Goal: Task Accomplishment & Management: Manage account settings

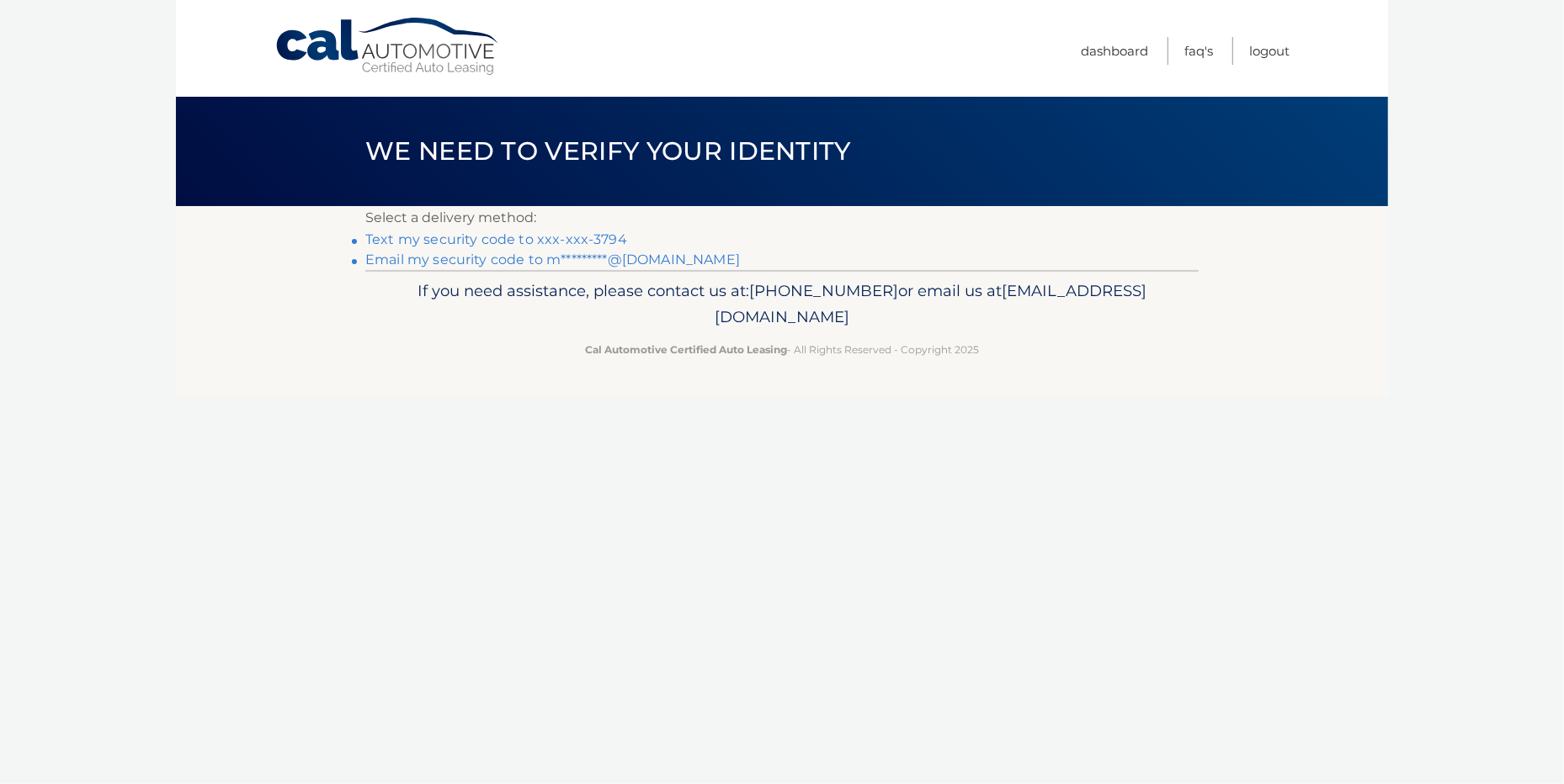
click at [458, 237] on link "Text my security code to xxx-xxx-3794" at bounding box center [496, 239] width 261 height 16
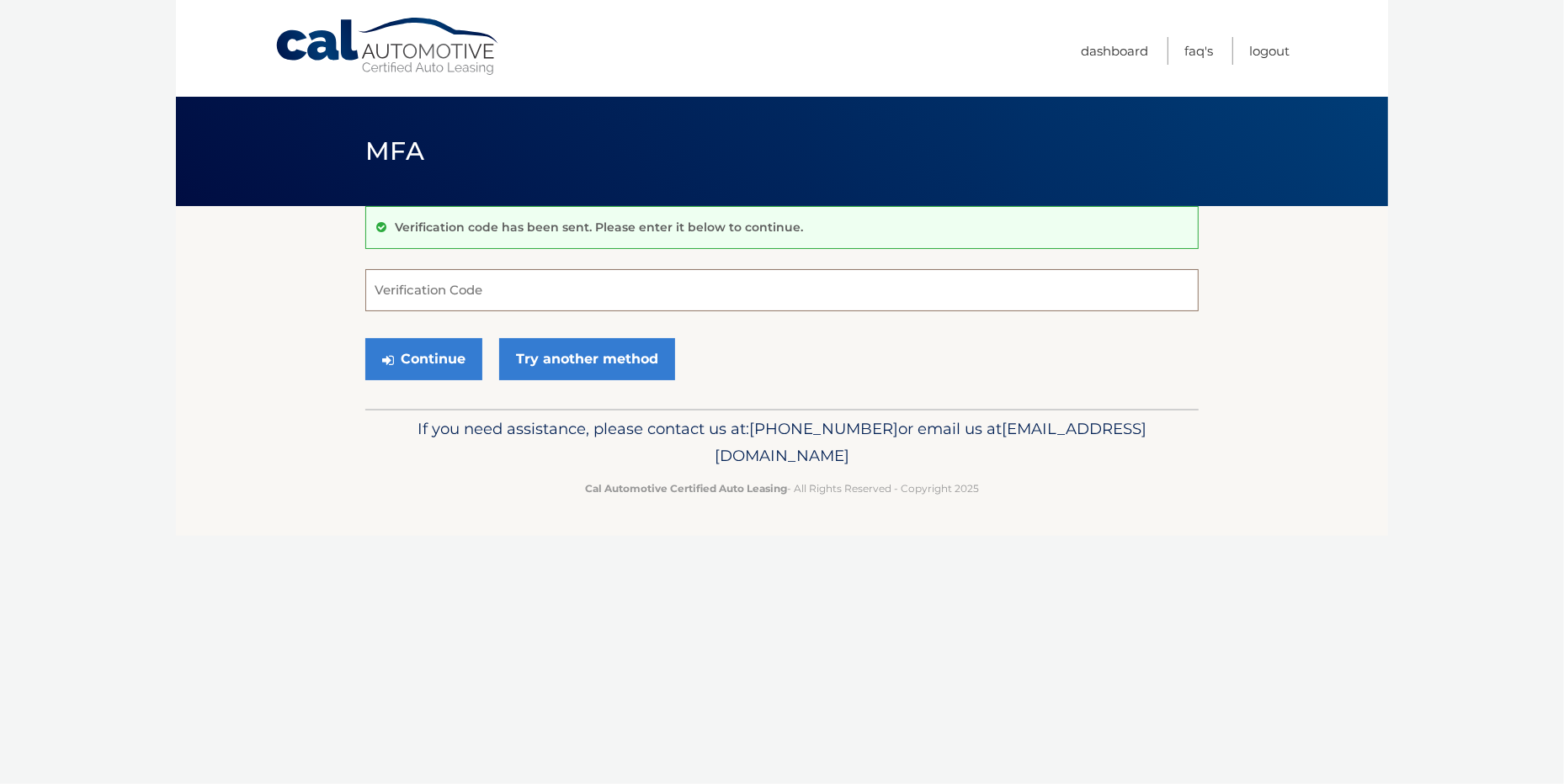
click at [446, 298] on input "Verification Code" at bounding box center [782, 290] width 833 height 42
type input "458848"
click at [453, 350] on button "Continue" at bounding box center [423, 359] width 117 height 42
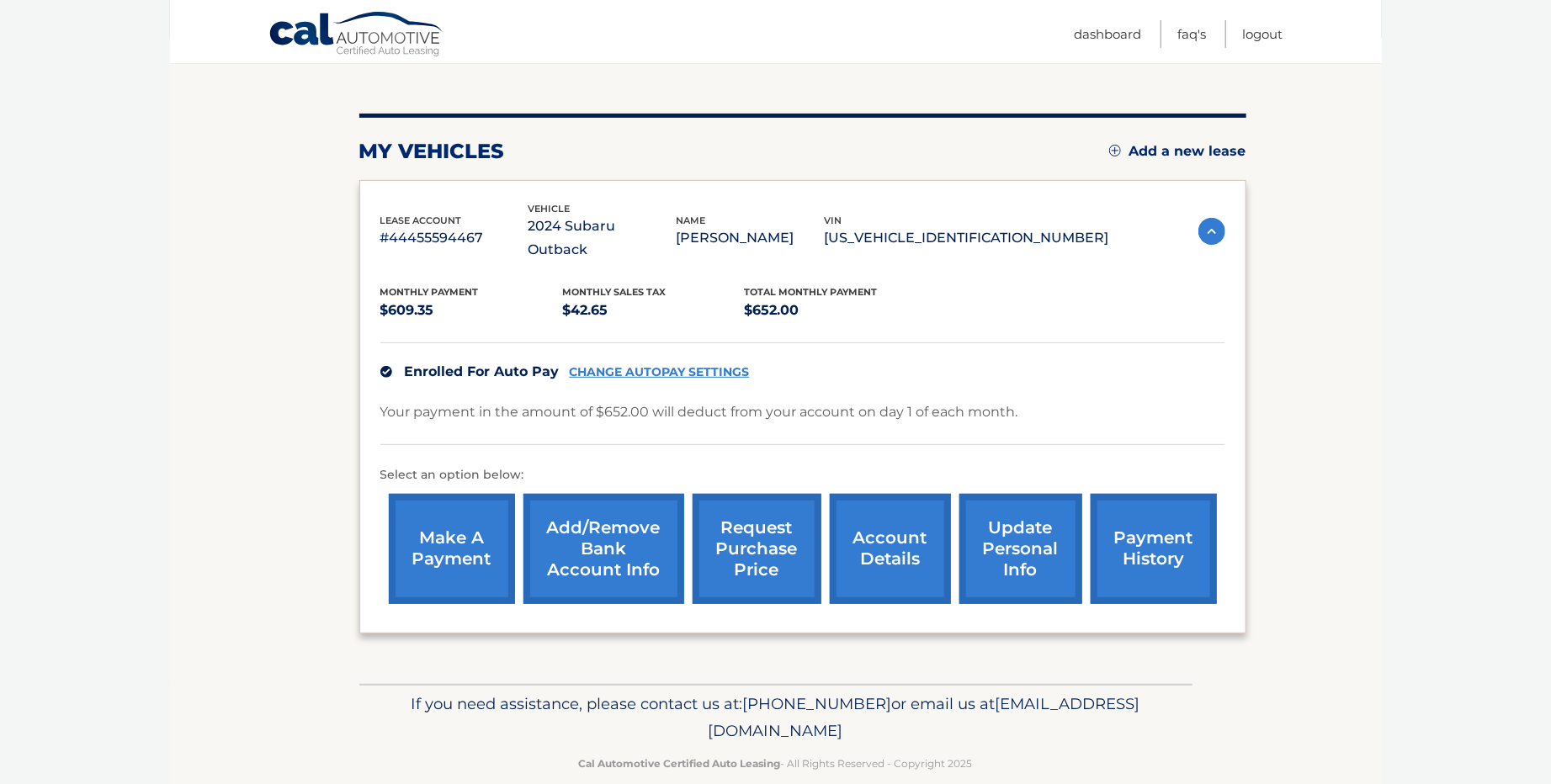
scroll to position [169, 0]
click at [885, 522] on link "account details" at bounding box center [890, 547] width 121 height 110
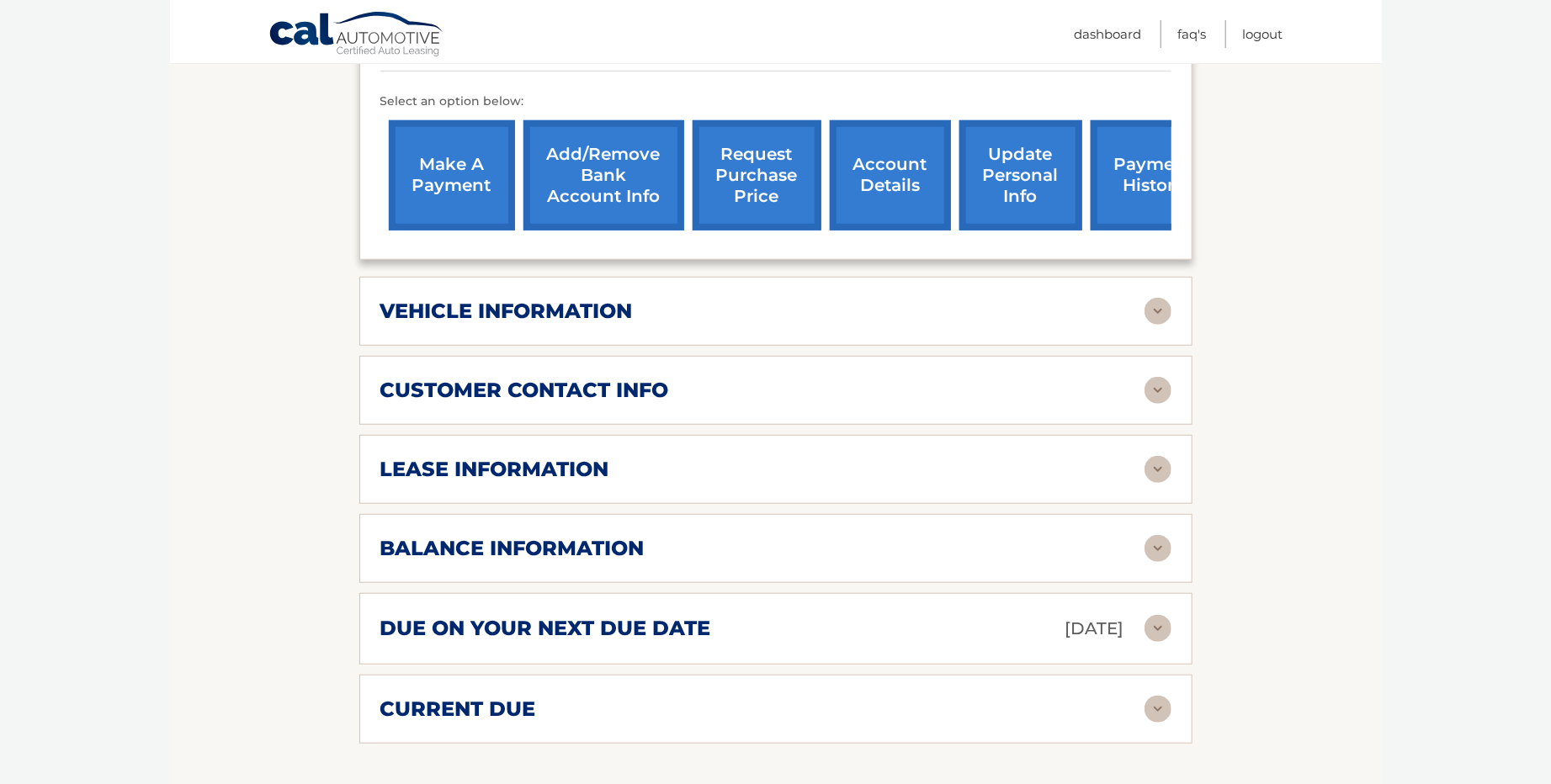
scroll to position [589, 0]
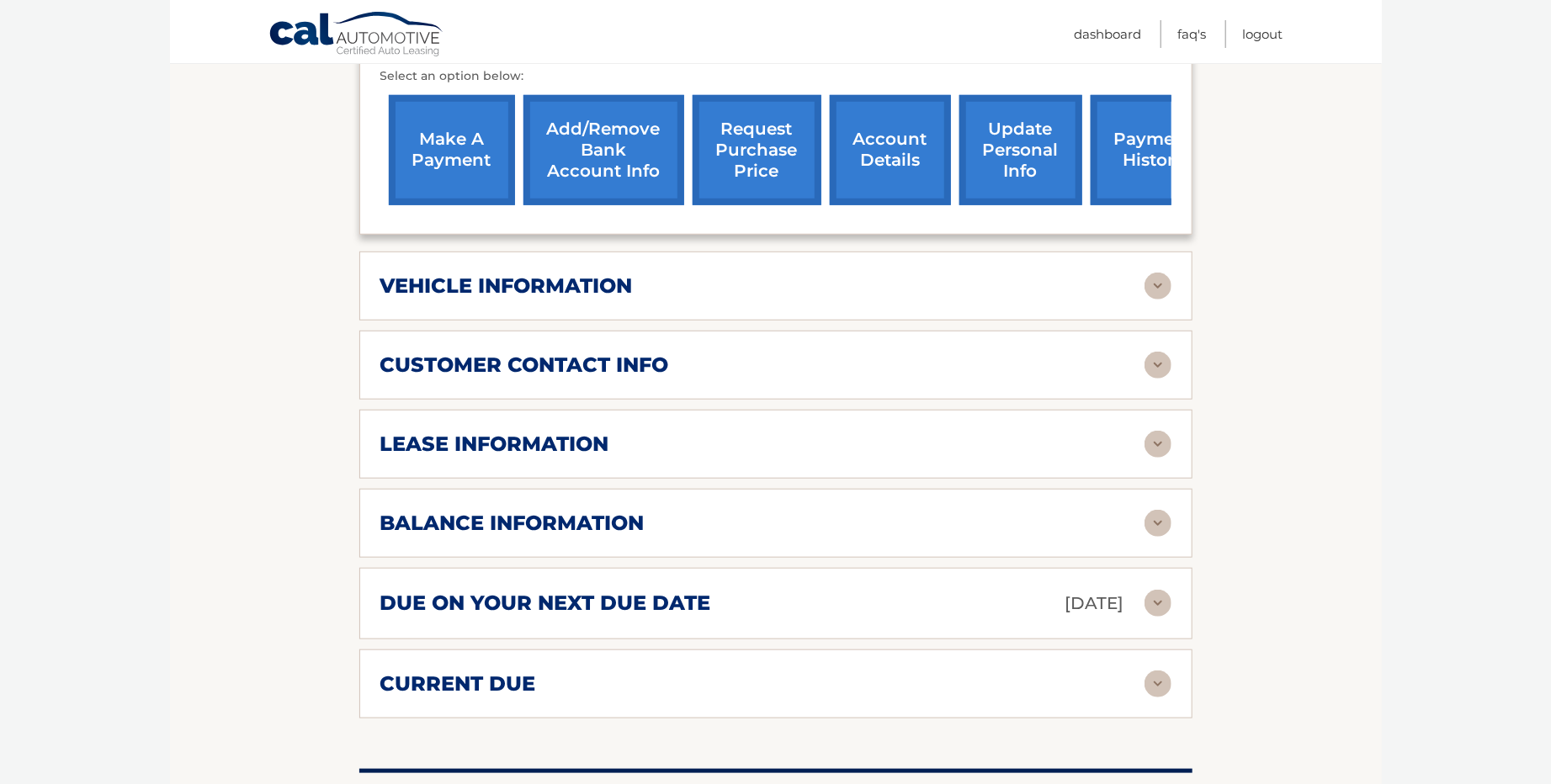
click at [1153, 431] on img at bounding box center [1158, 445] width 27 height 27
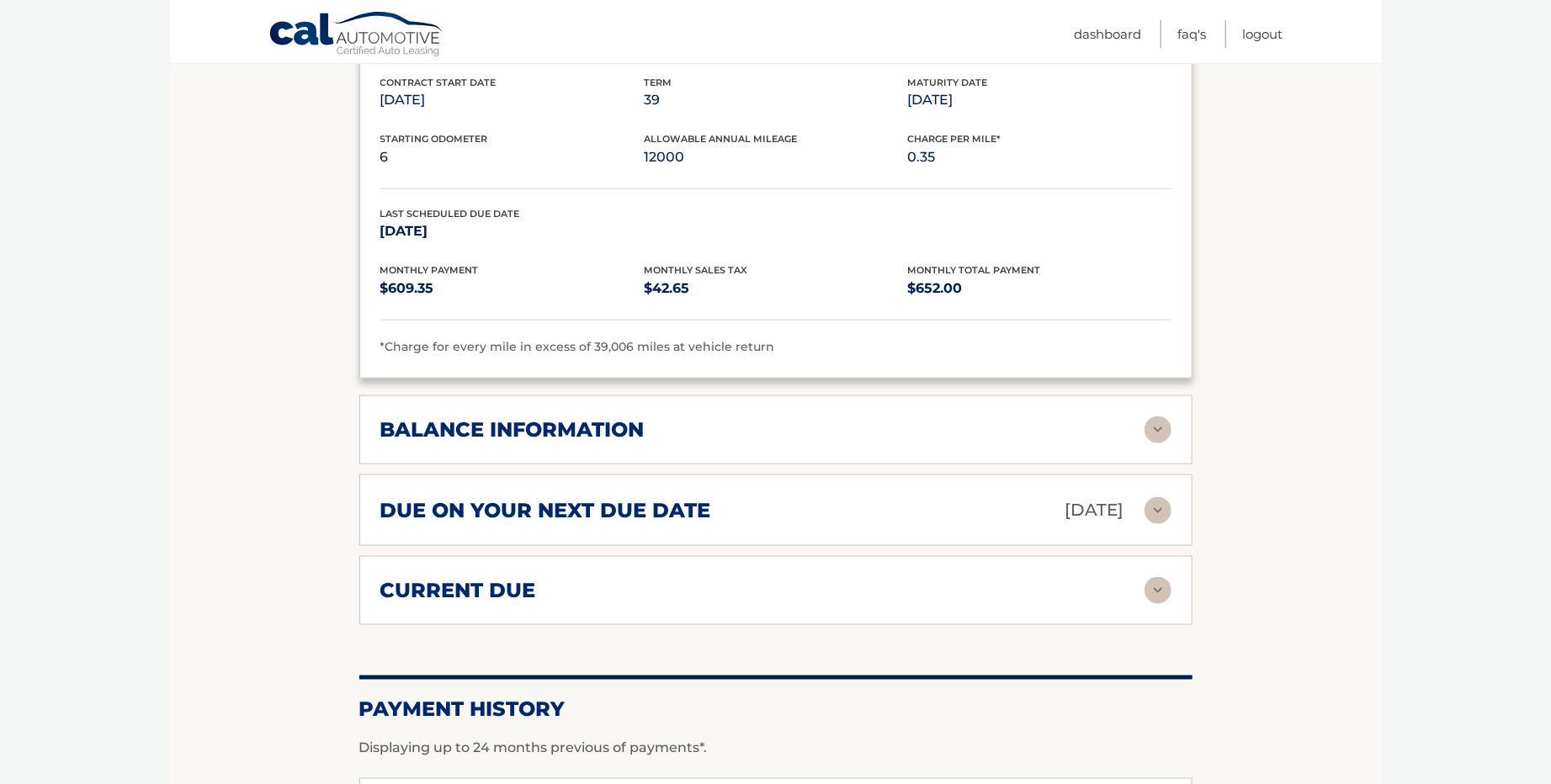
scroll to position [1009, 0]
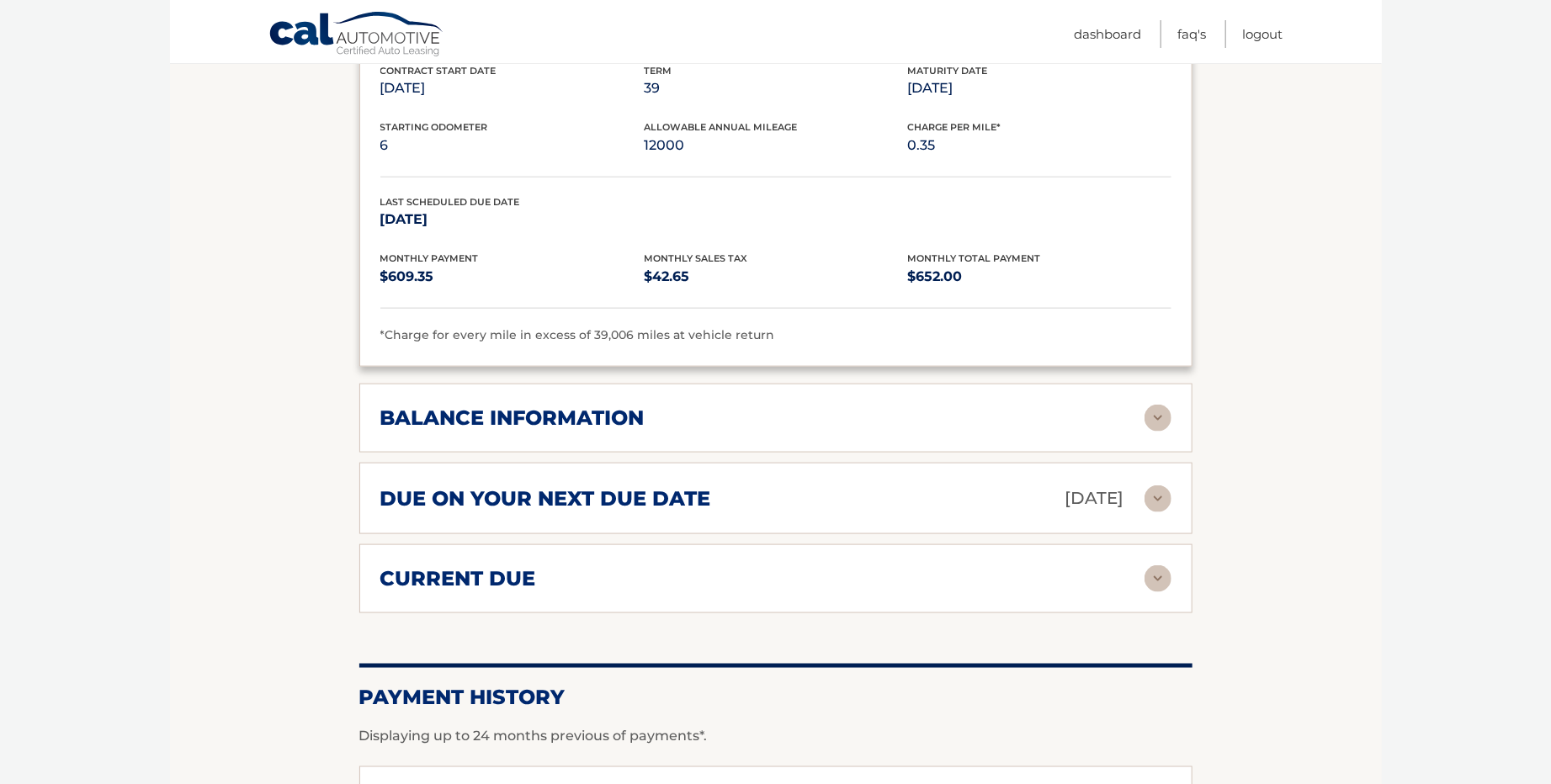
click at [1154, 405] on img at bounding box center [1158, 418] width 27 height 27
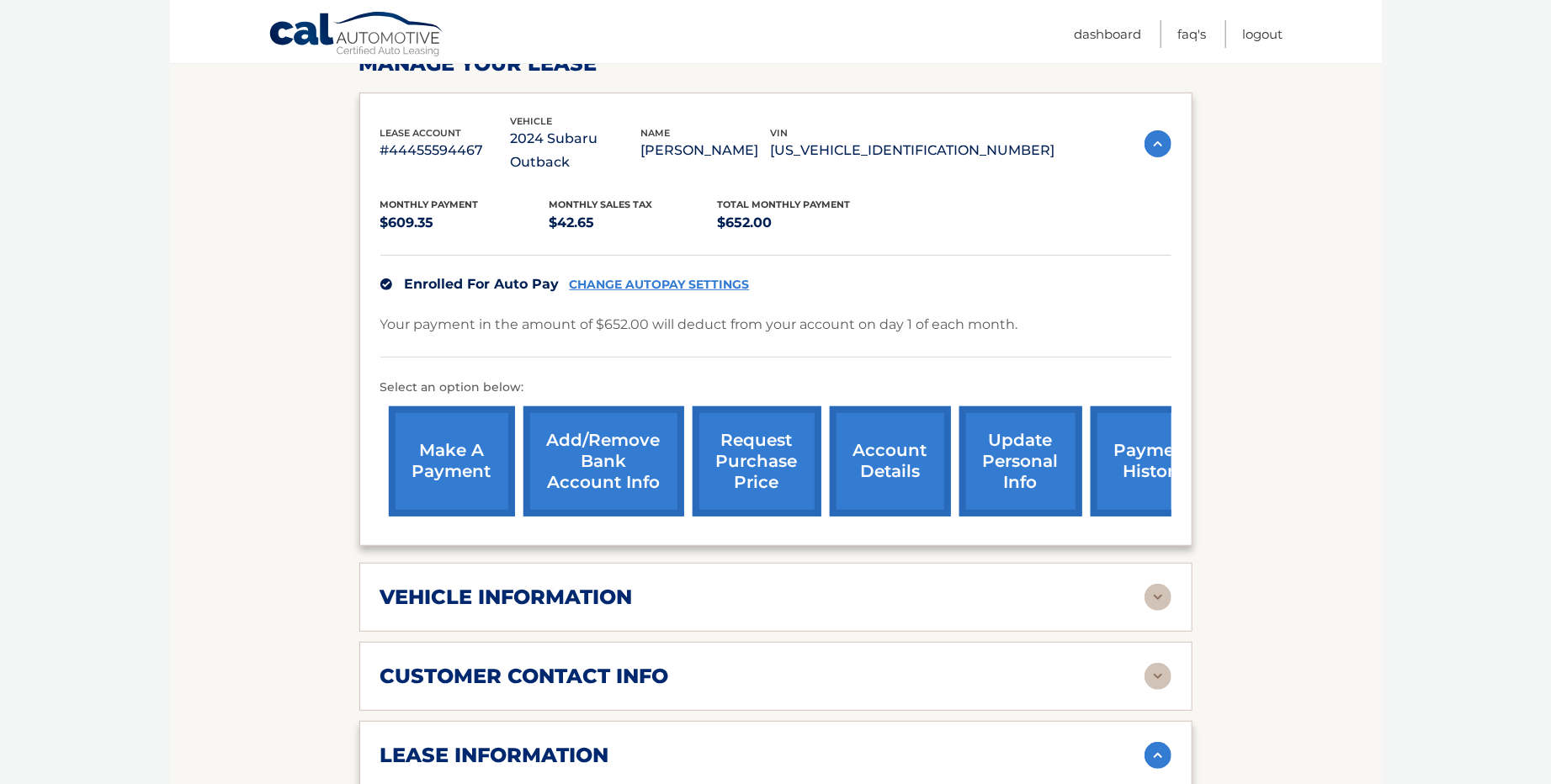
scroll to position [253, 0]
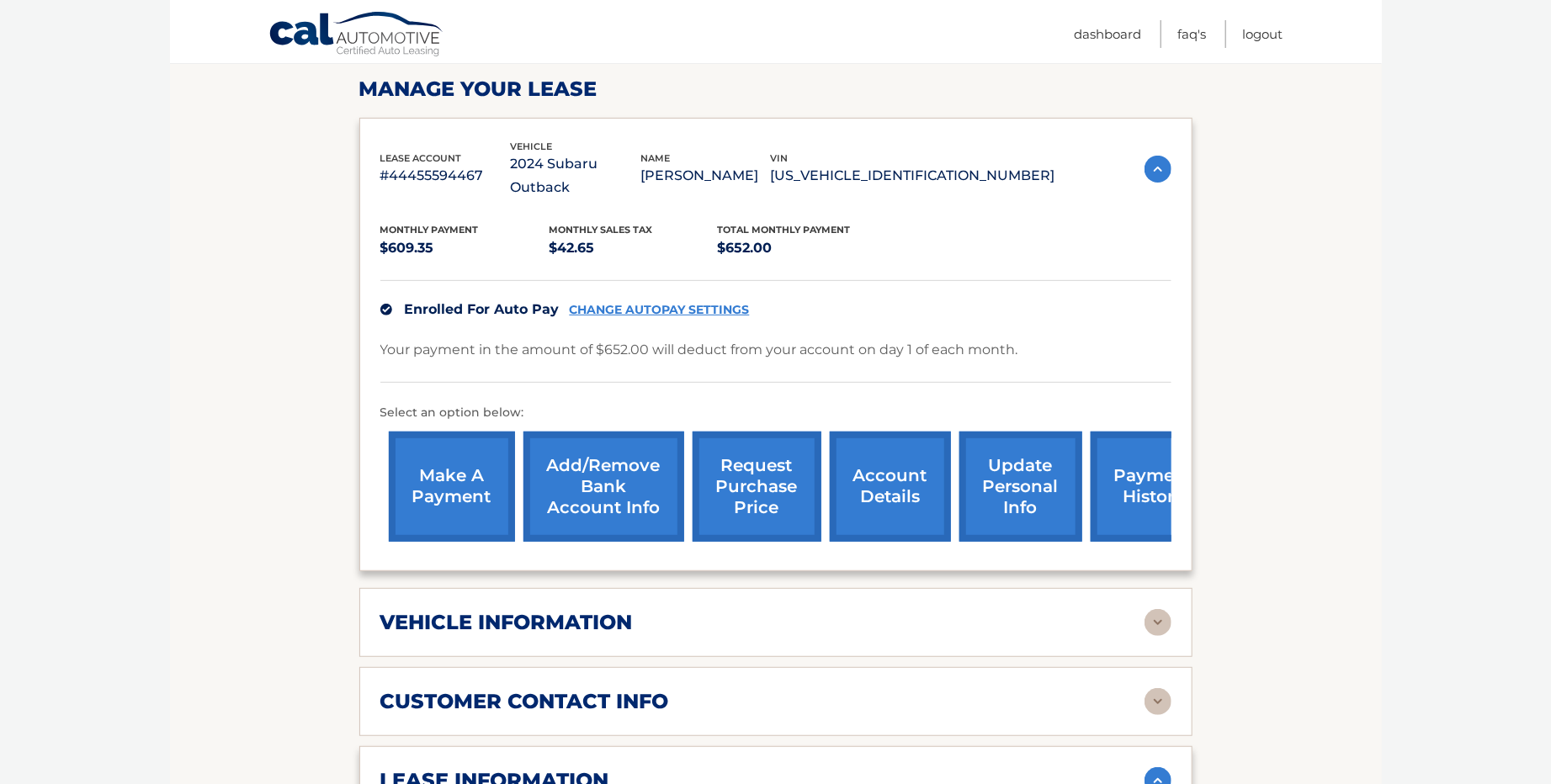
click at [749, 445] on link "request purchase price" at bounding box center [757, 486] width 129 height 110
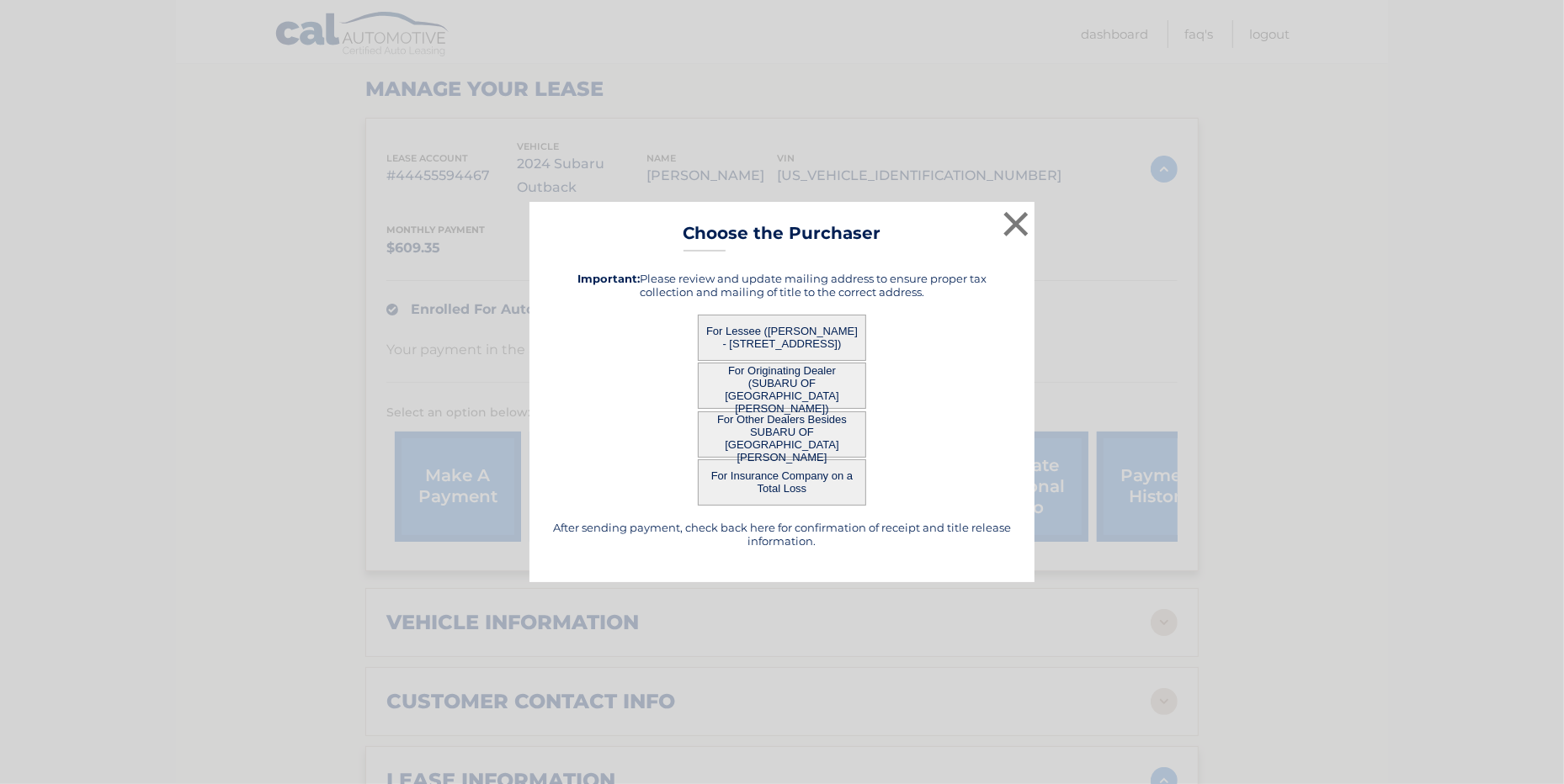
click at [782, 324] on button "For Lessee ([PERSON_NAME] - [STREET_ADDRESS])" at bounding box center [782, 337] width 169 height 46
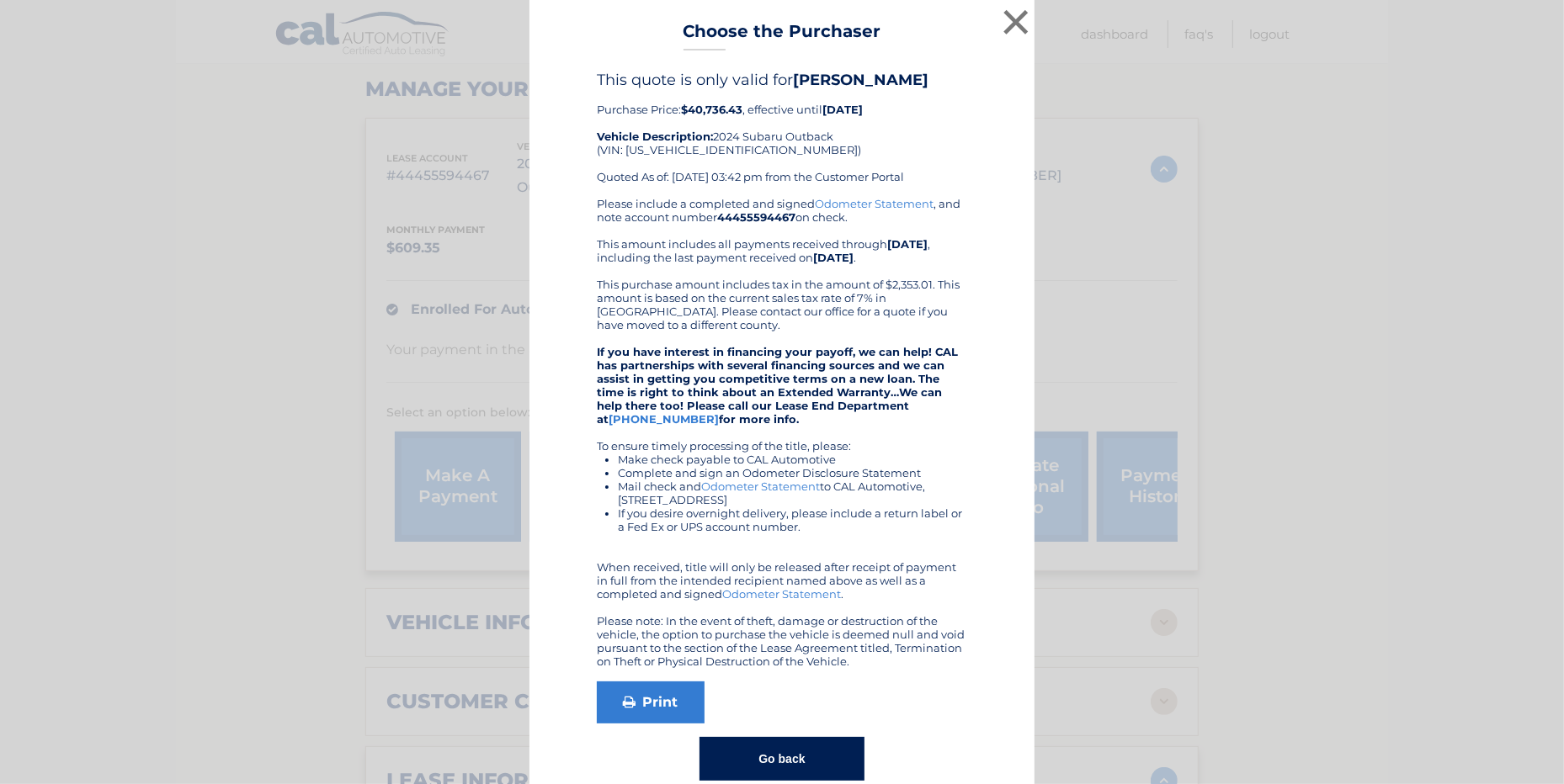
click at [764, 756] on button "Go back" at bounding box center [782, 759] width 164 height 44
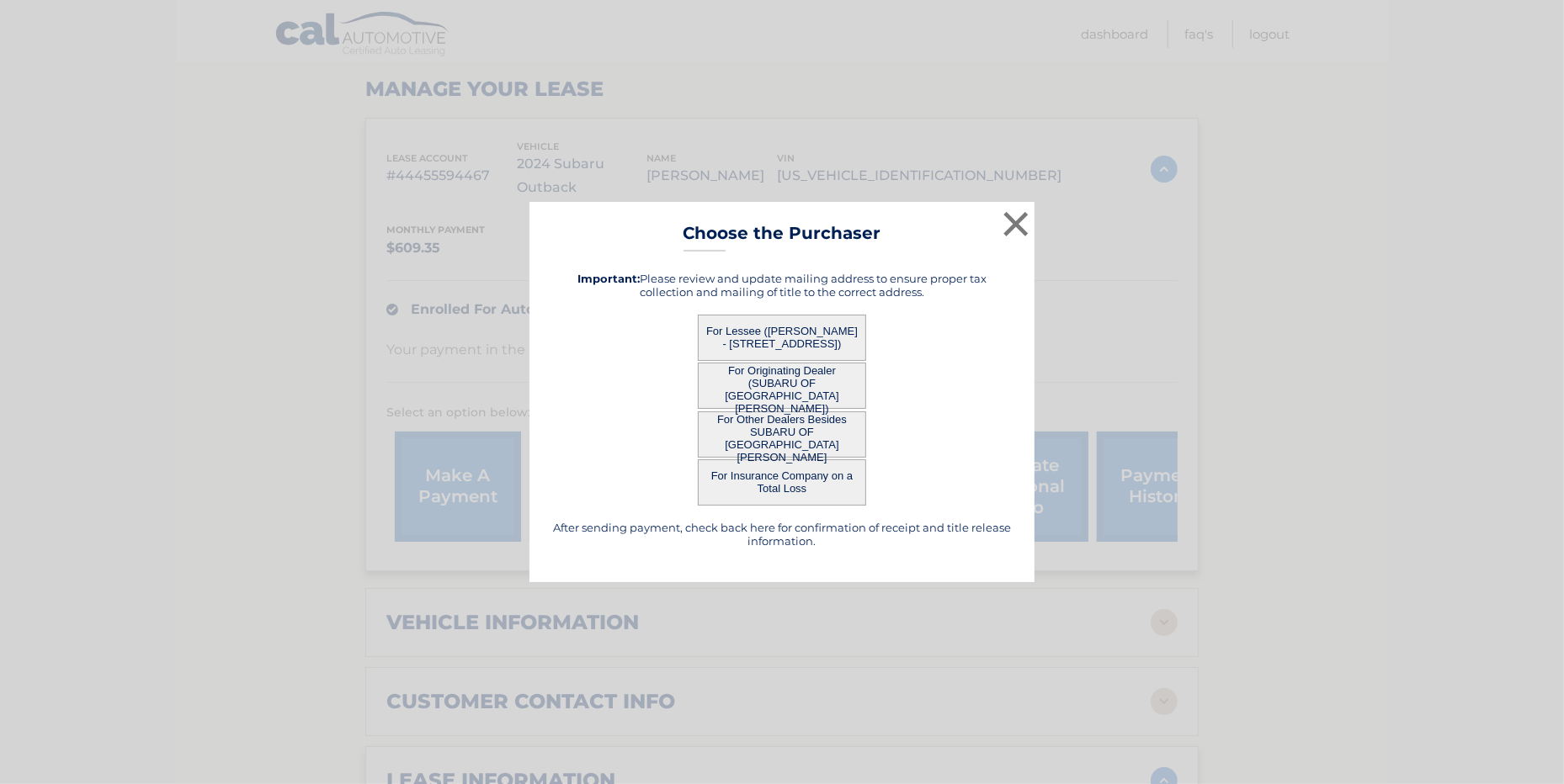
click at [755, 384] on button "For Originating Dealer (SUBARU OF [GEOGRAPHIC_DATA][PERSON_NAME])" at bounding box center [782, 385] width 169 height 46
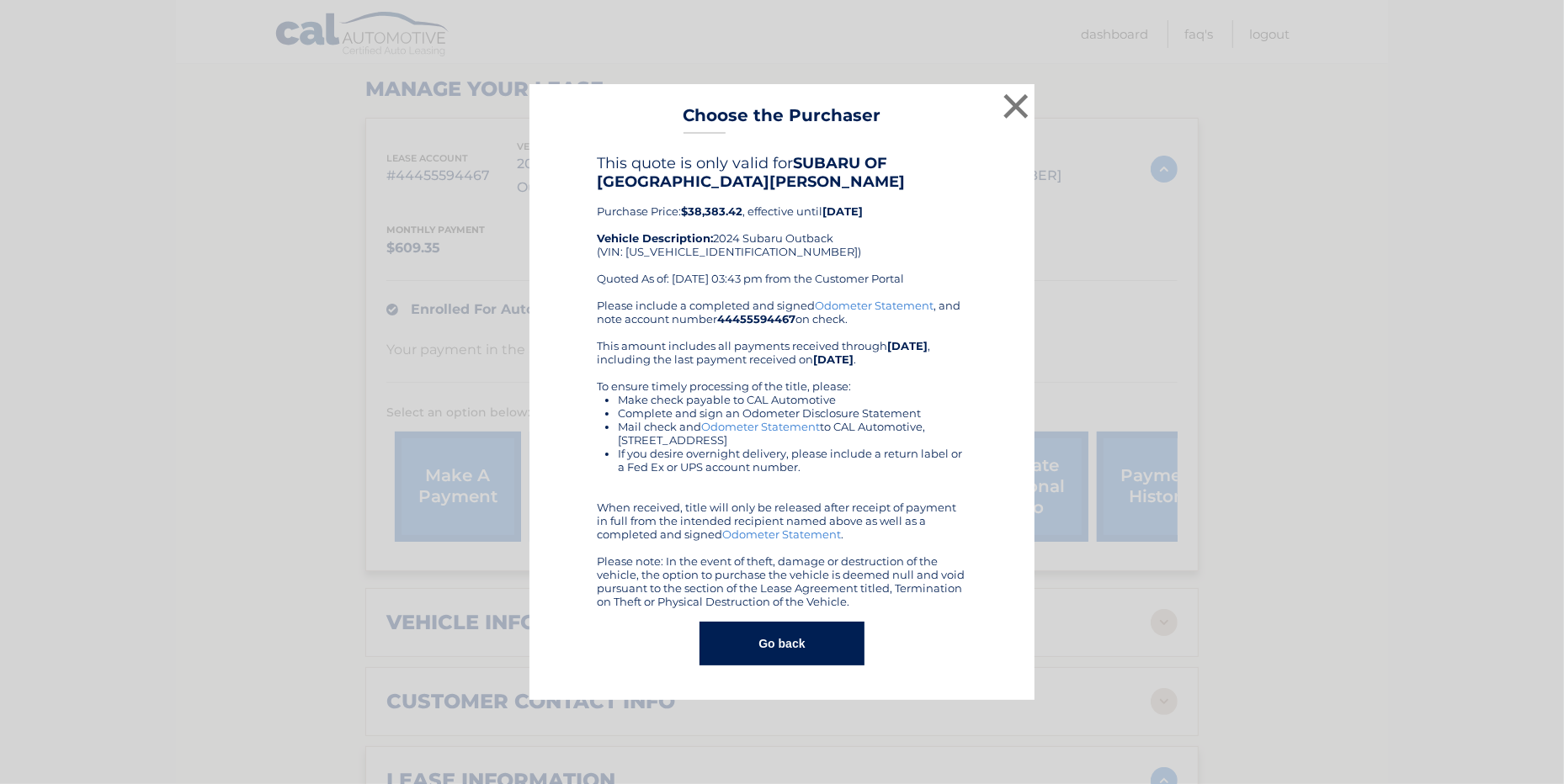
click at [791, 651] on button "Go back" at bounding box center [782, 643] width 164 height 44
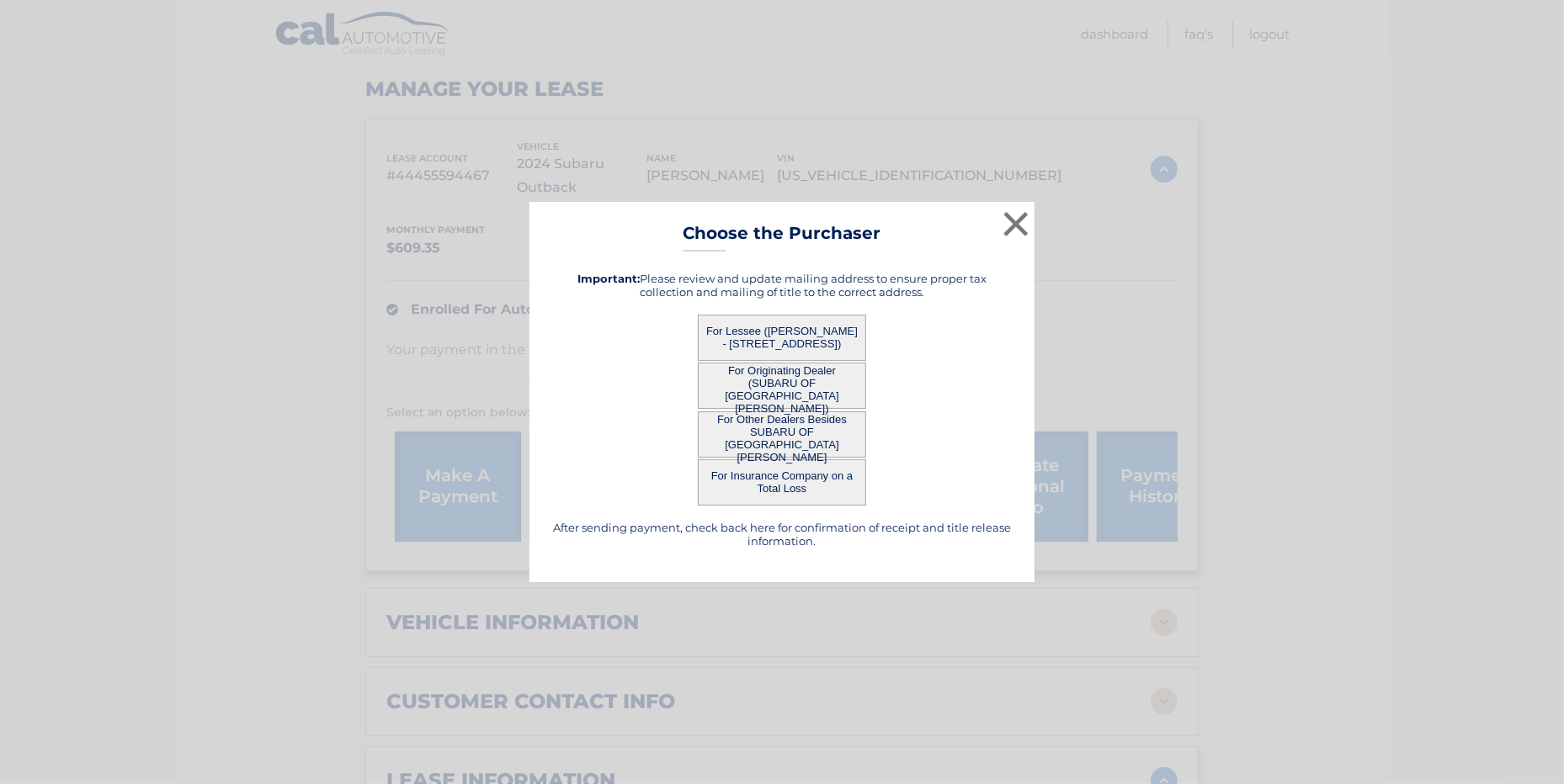
click at [792, 479] on button "For Insurance Company on a Total Loss" at bounding box center [782, 482] width 169 height 46
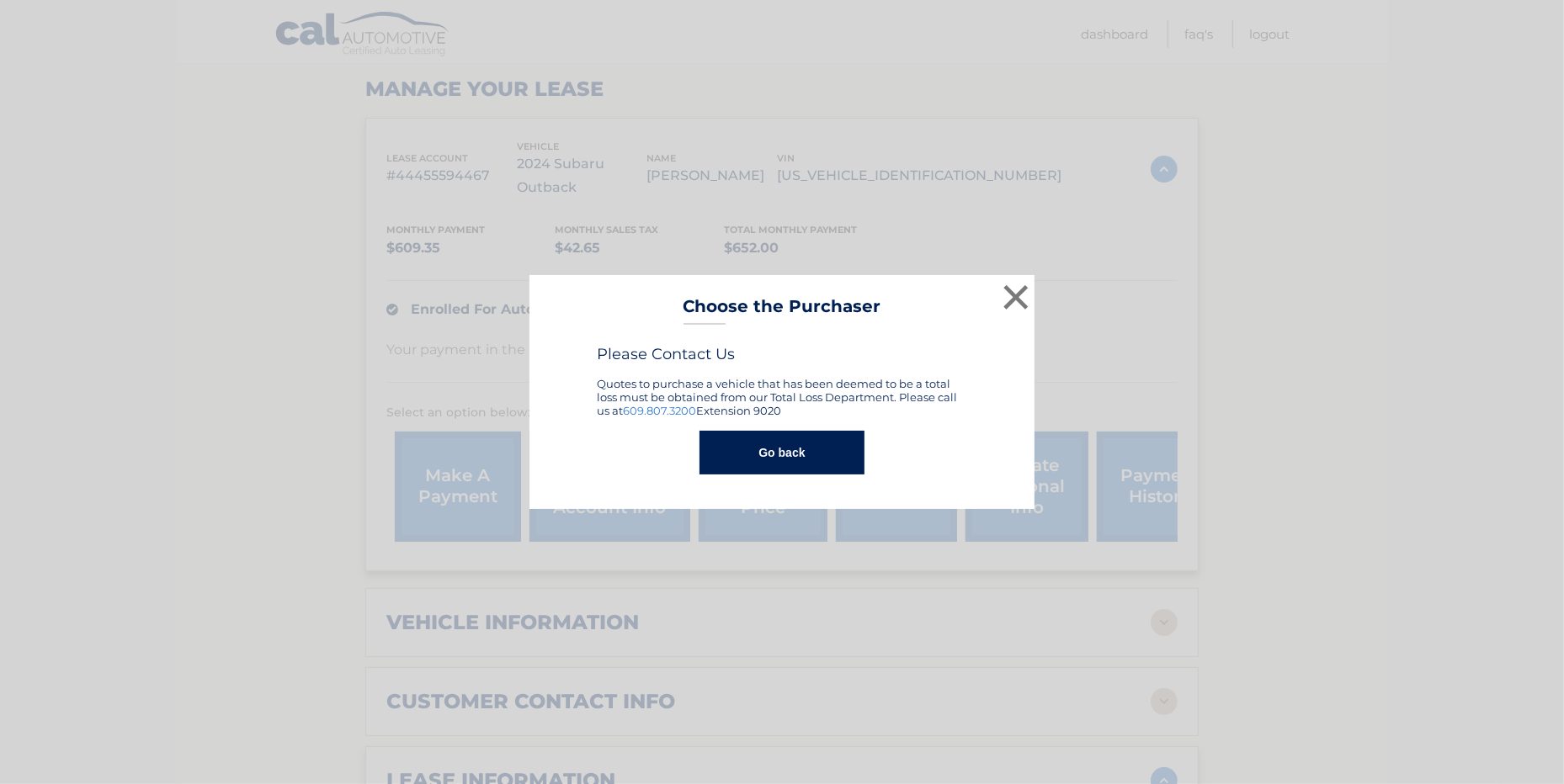
click at [764, 451] on button "Go back" at bounding box center [782, 452] width 164 height 44
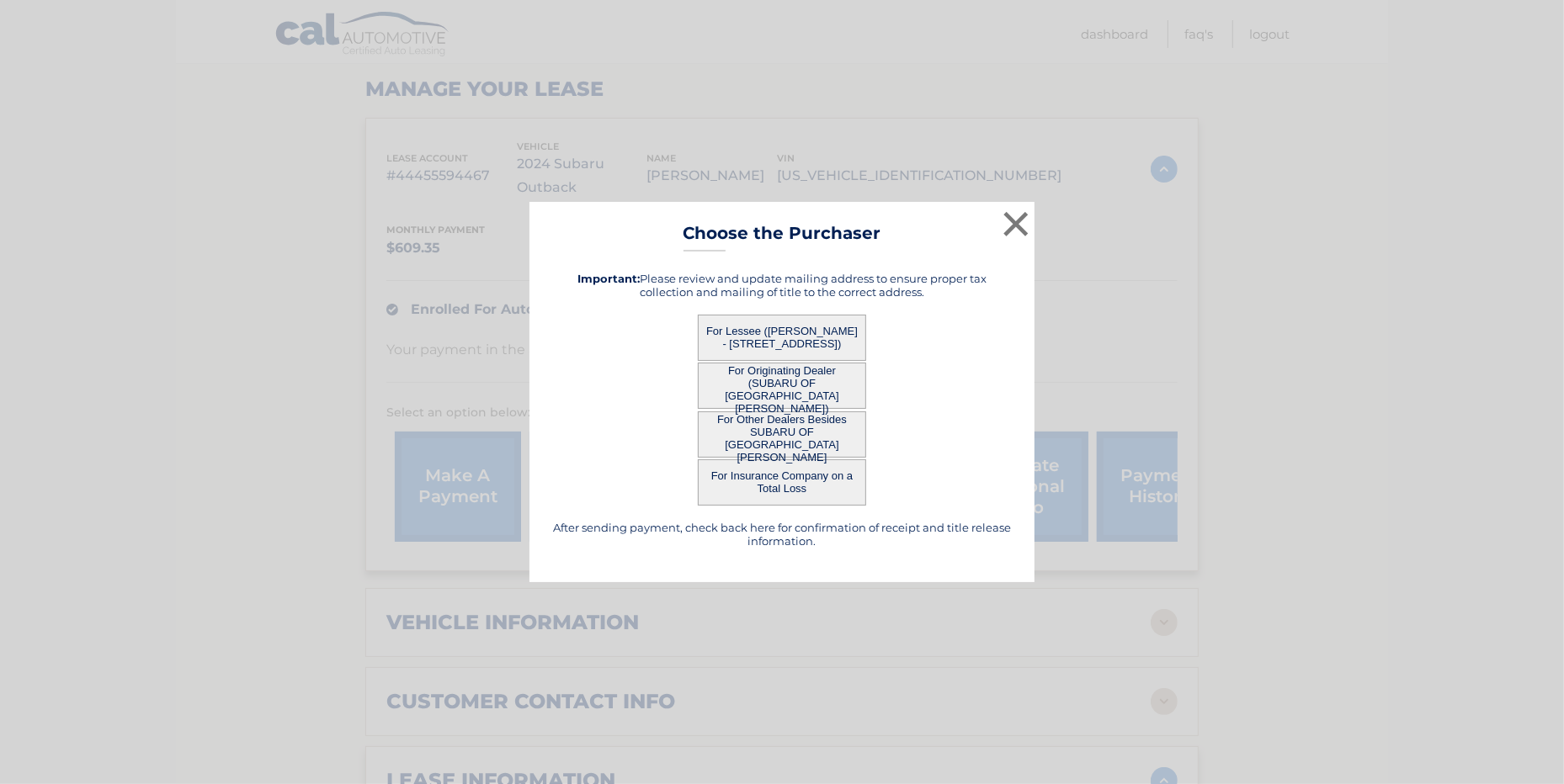
click at [761, 426] on button "For Other Dealers Besides SUBARU OF [GEOGRAPHIC_DATA][PERSON_NAME]" at bounding box center [782, 434] width 169 height 46
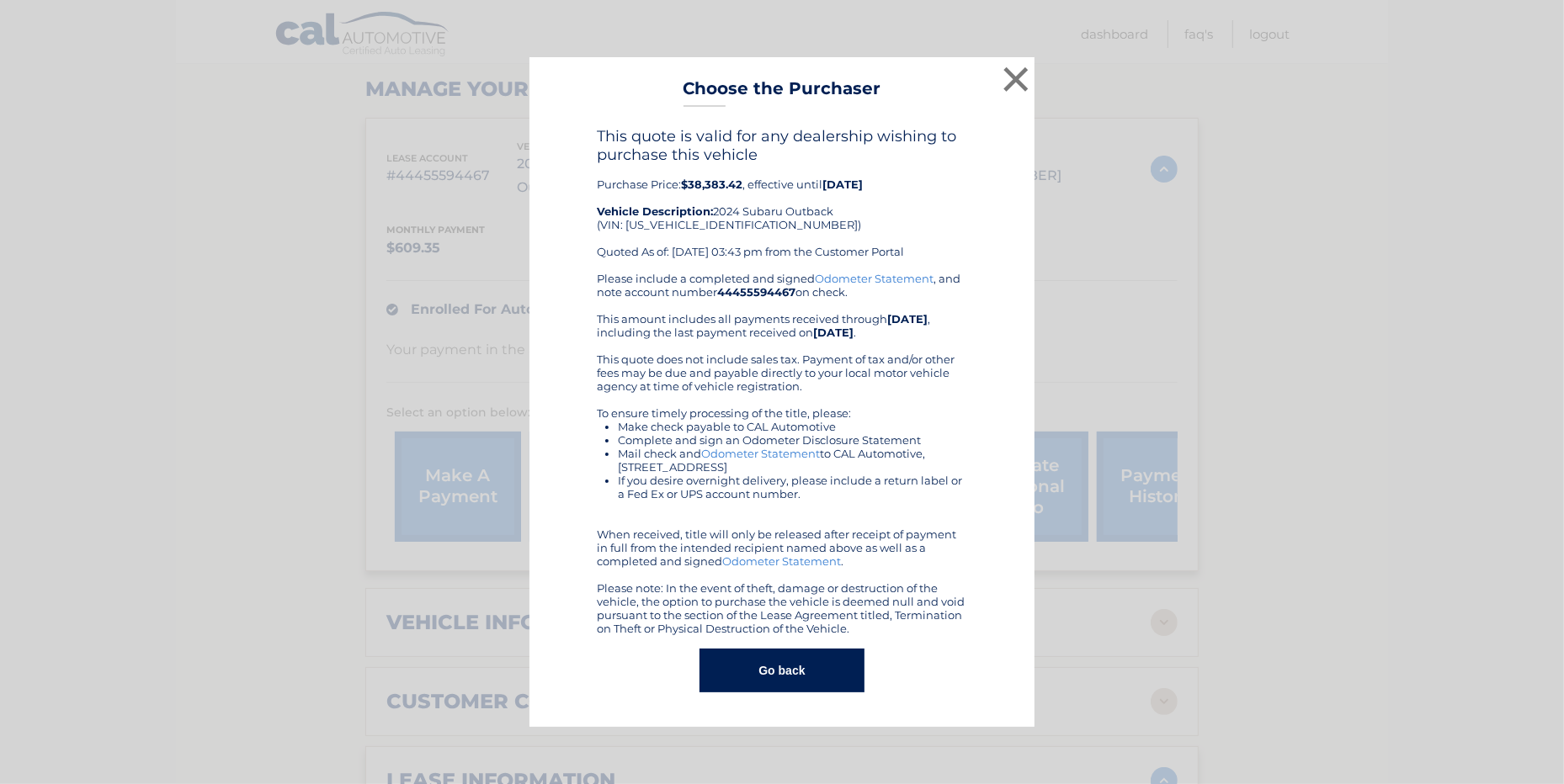
click at [804, 669] on button "Go back" at bounding box center [782, 670] width 164 height 44
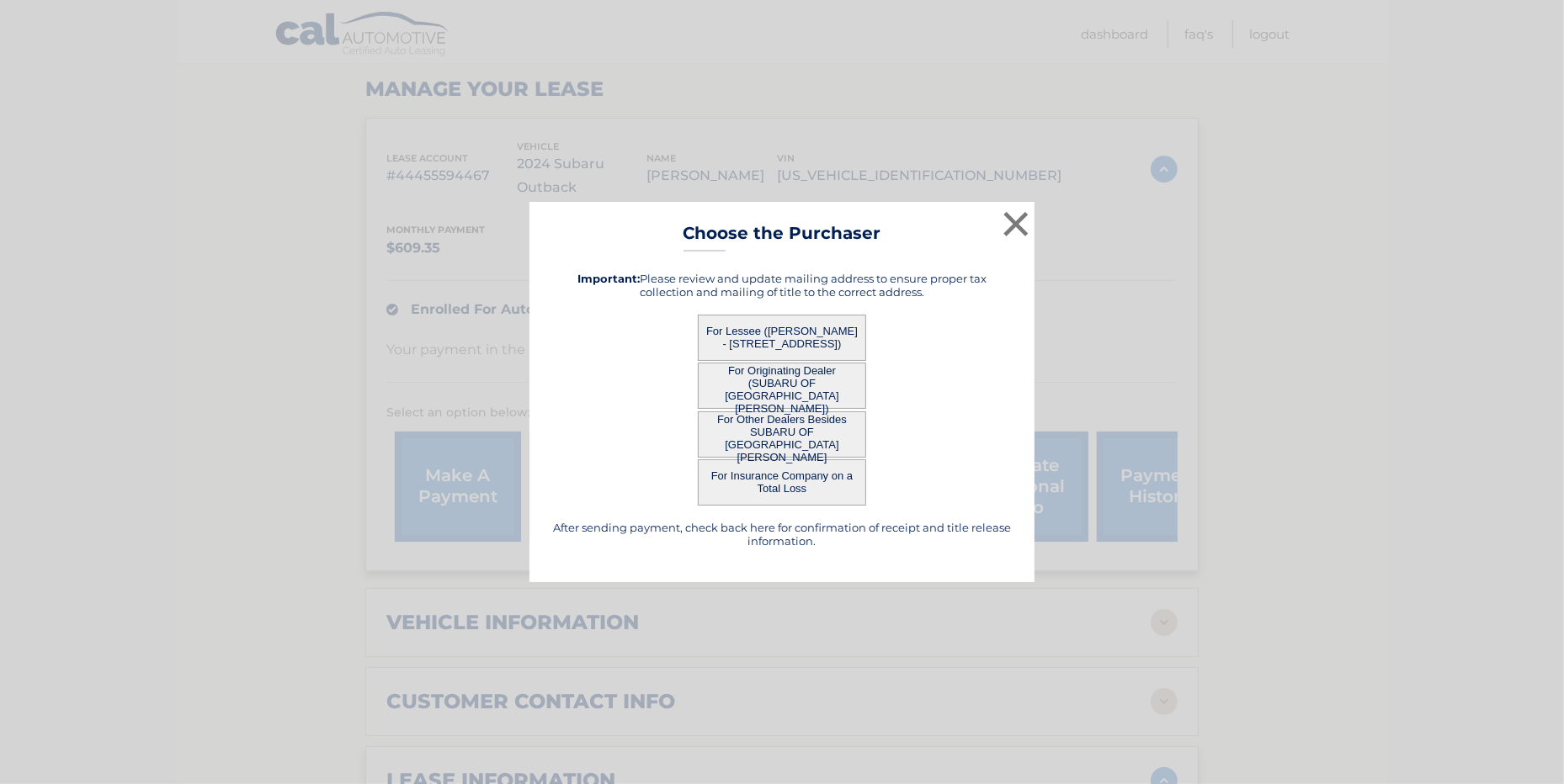
click at [809, 331] on button "For Lessee ([PERSON_NAME] - [STREET_ADDRESS])" at bounding box center [782, 337] width 169 height 46
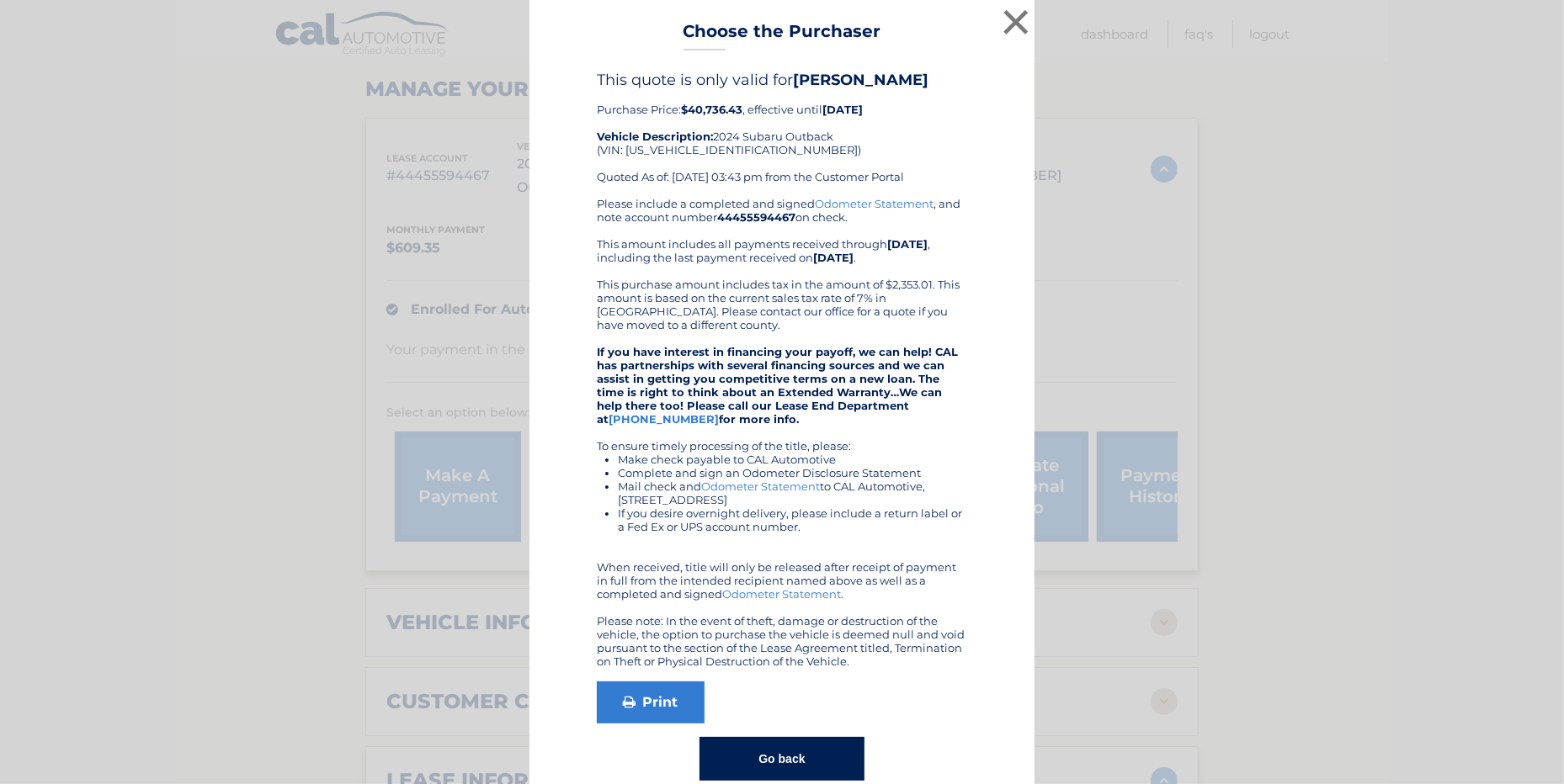
click at [792, 758] on button "Go back" at bounding box center [782, 759] width 164 height 44
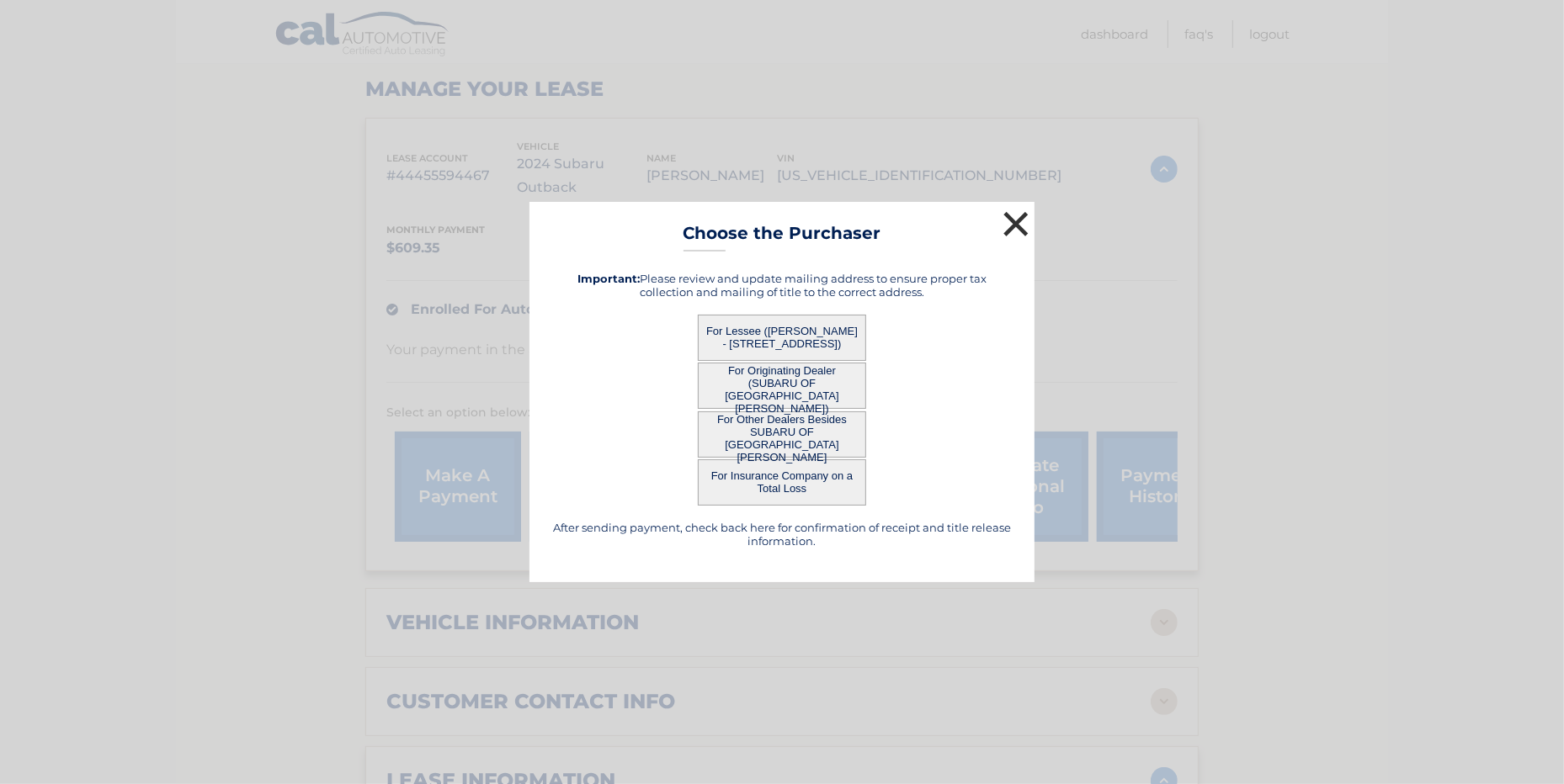
click at [1018, 217] on button "×" at bounding box center [1016, 223] width 34 height 34
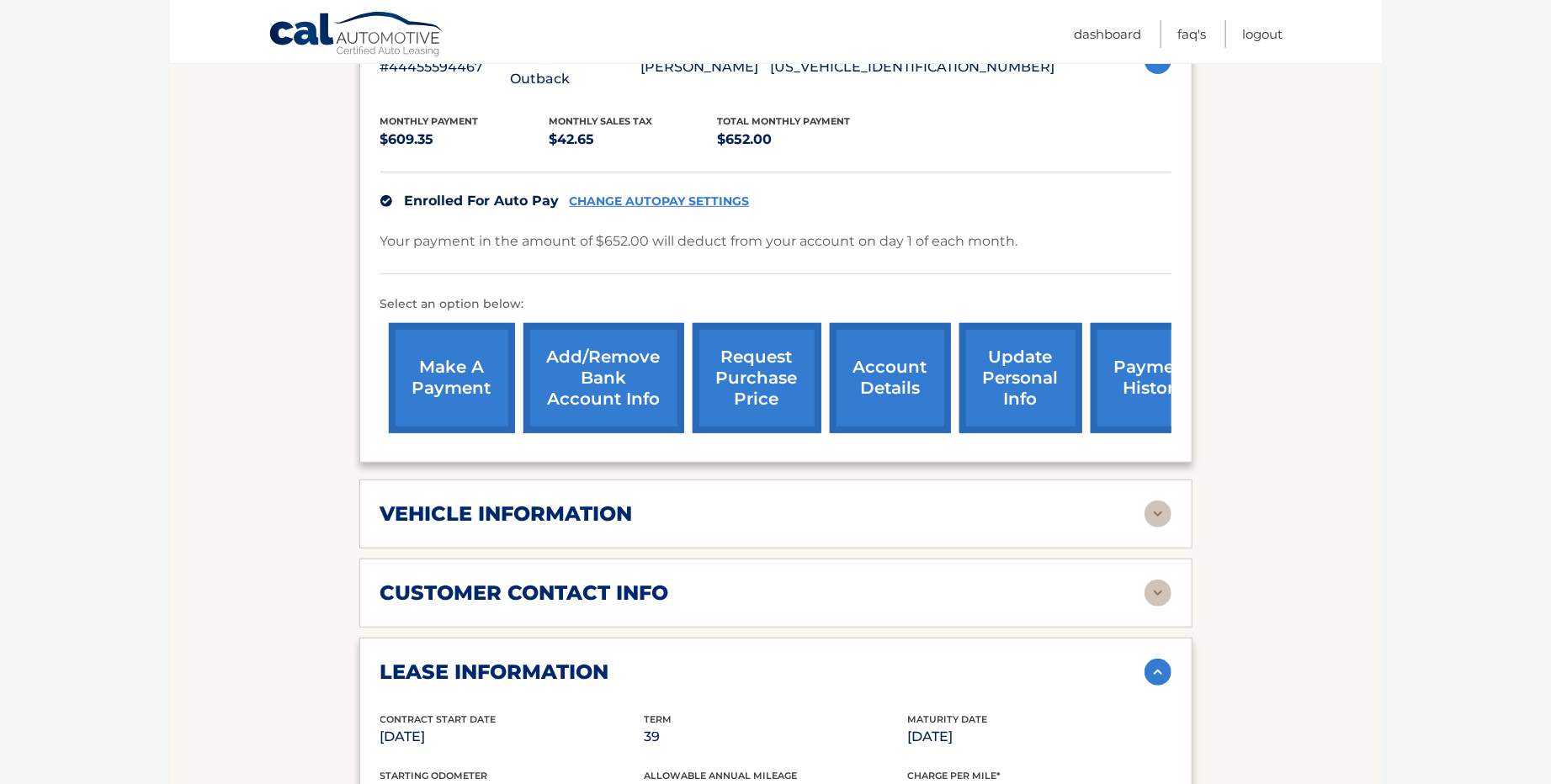
scroll to position [0, 0]
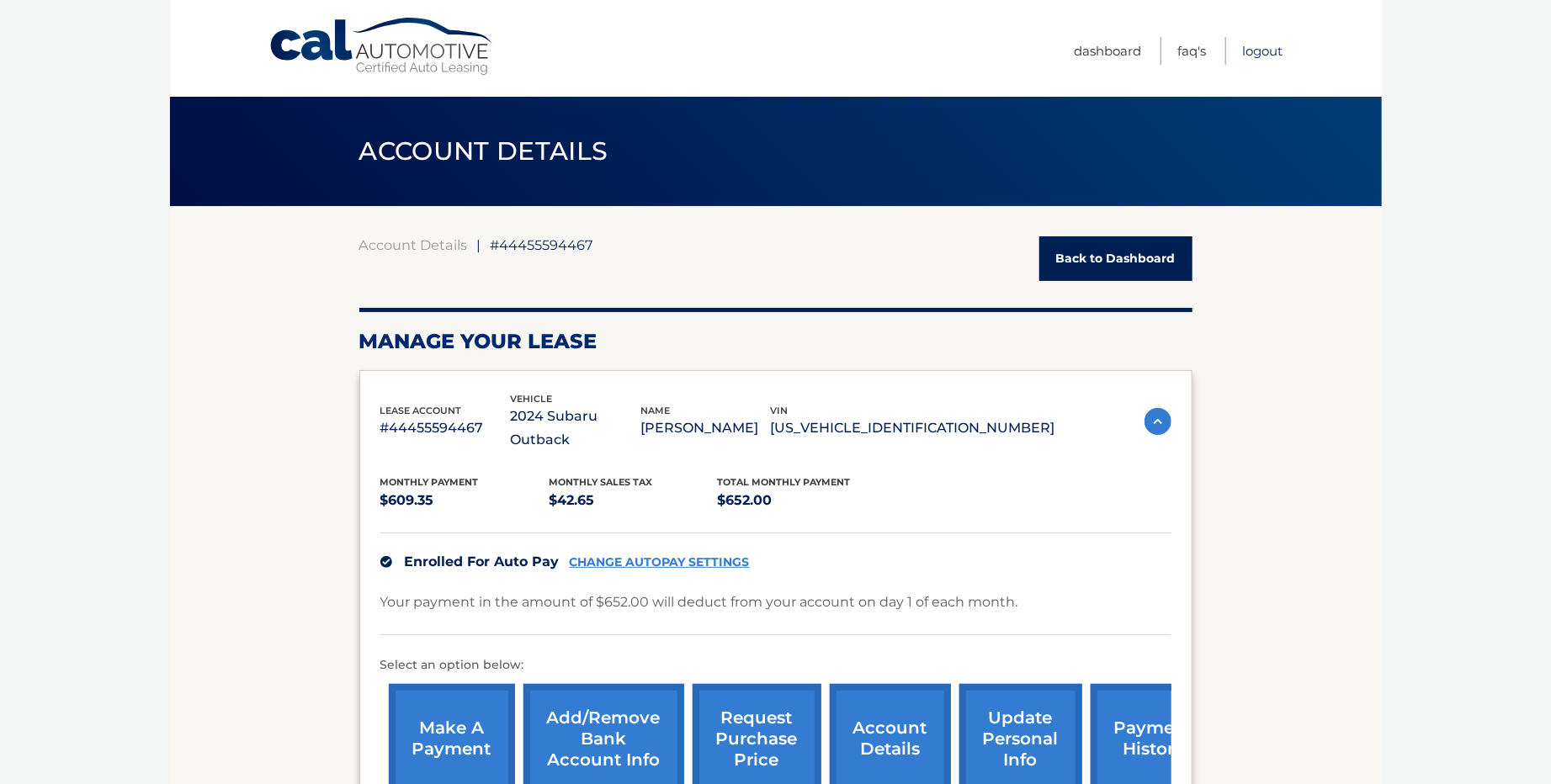
click at [1262, 44] on link "Logout" at bounding box center [1262, 51] width 40 height 27
